Goal: Information Seeking & Learning: Learn about a topic

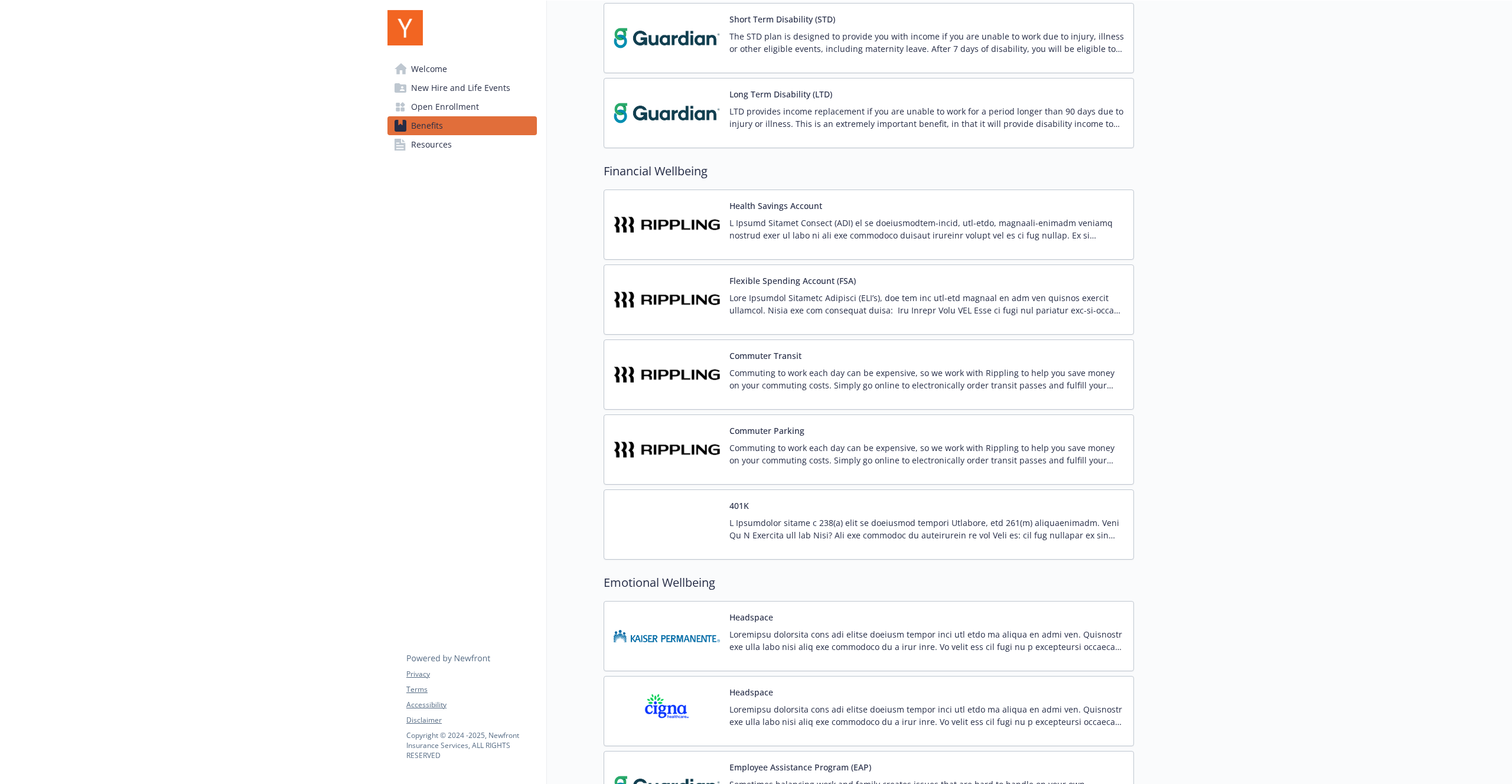
scroll to position [874, 0]
click at [703, 300] on img at bounding box center [667, 301] width 106 height 50
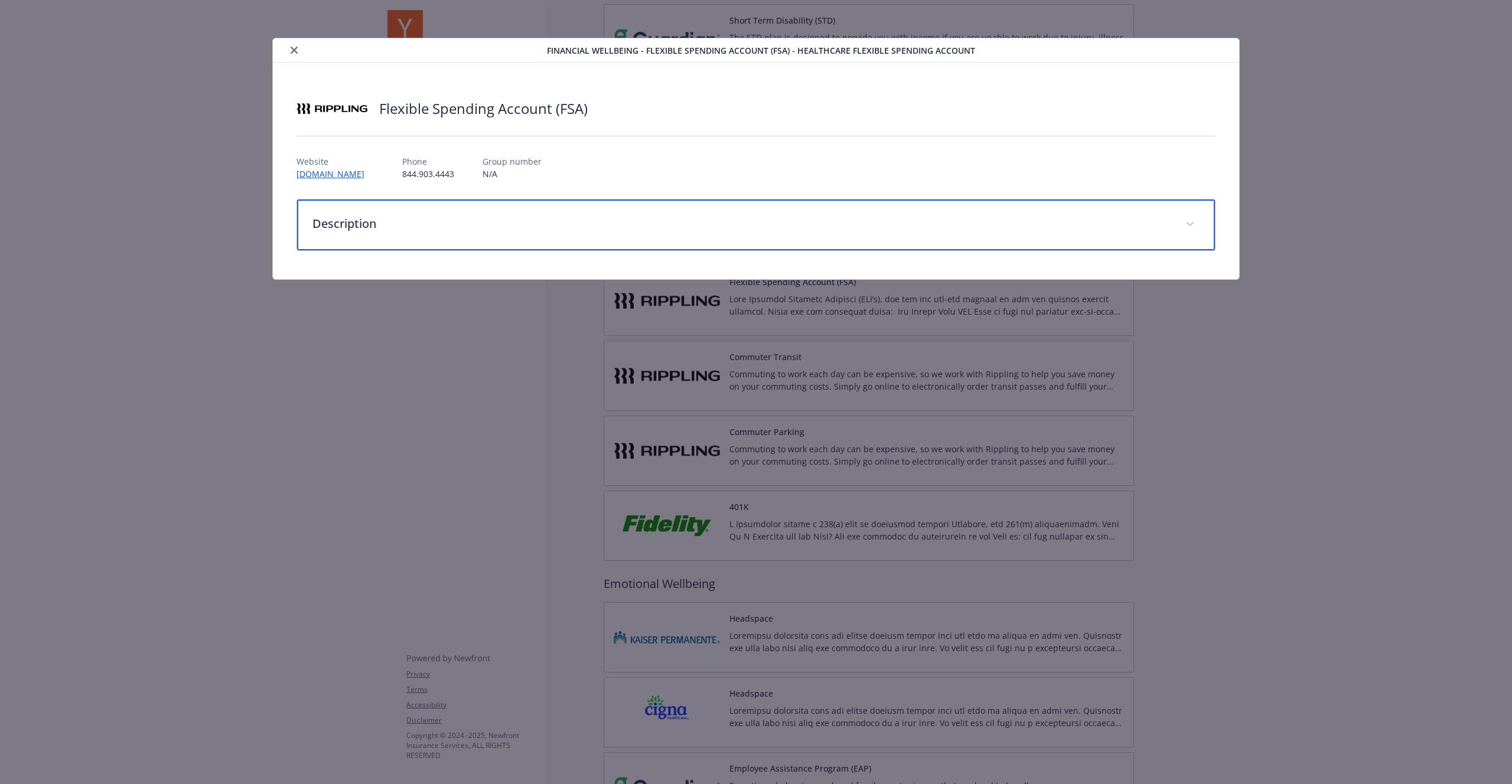
click at [426, 229] on p "Description" at bounding box center [742, 223] width 859 height 18
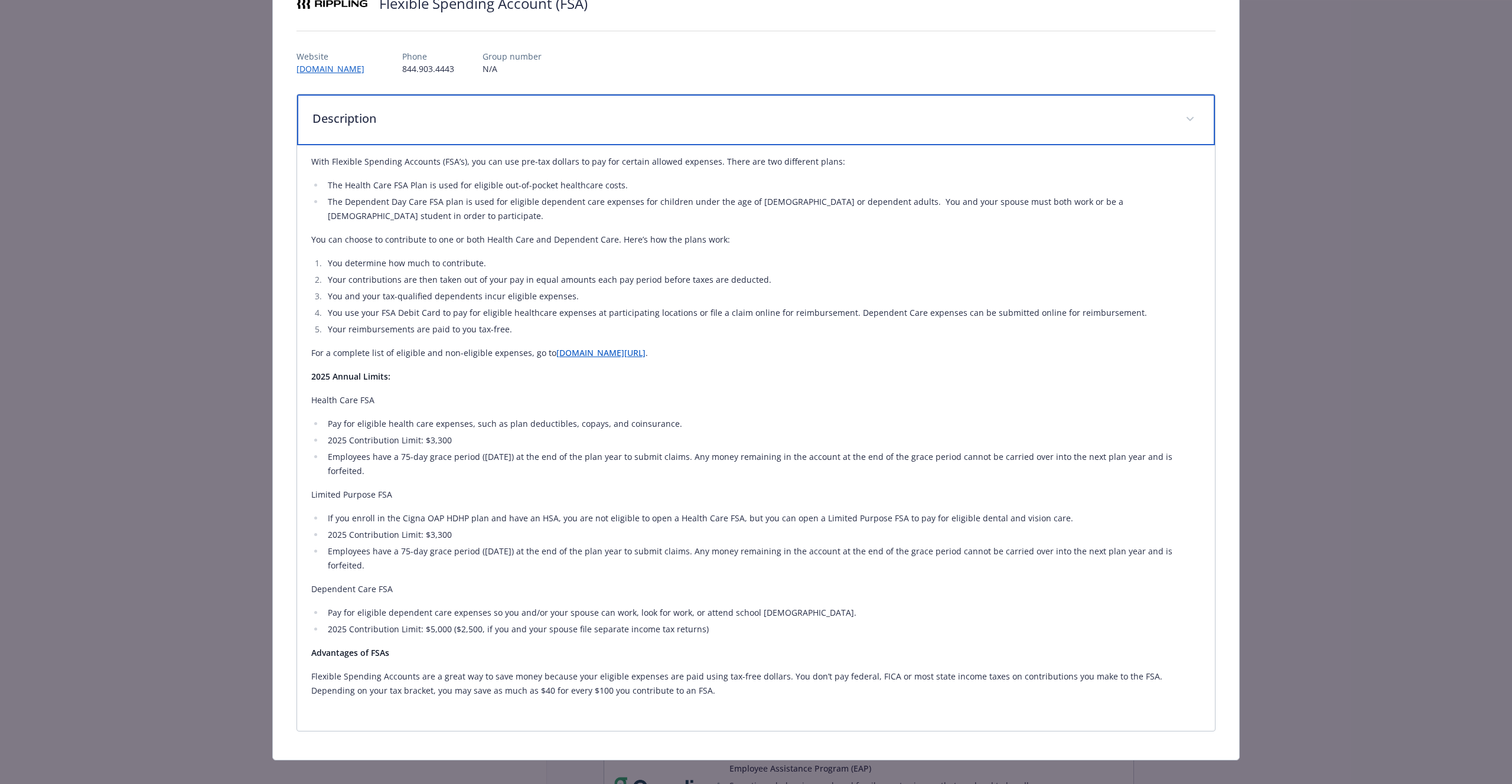
scroll to position [0, 0]
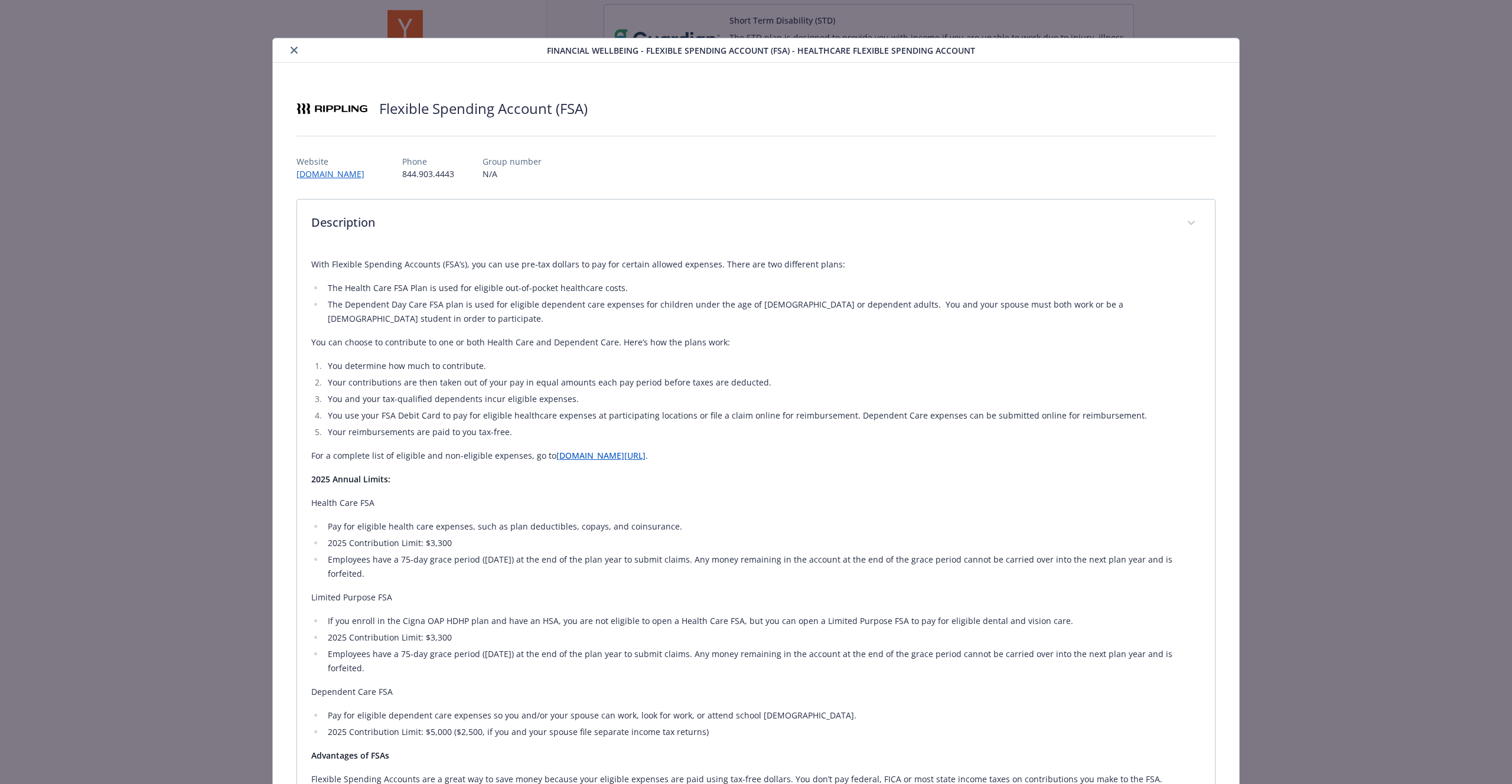
drag, startPoint x: 293, startPoint y: 51, endPoint x: 322, endPoint y: 45, distance: 29.6
click at [293, 51] on icon "close" at bounding box center [294, 50] width 7 height 7
